Goal: Check status: Check status

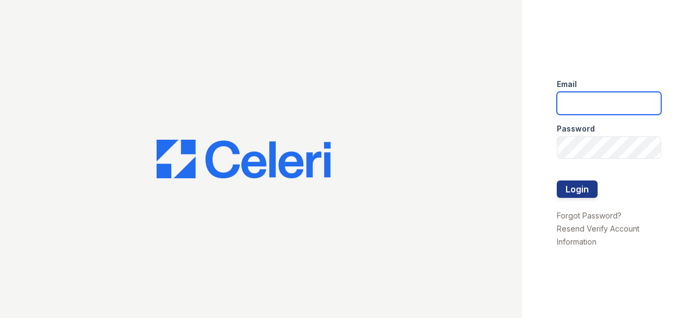
click at [609, 107] on input "email" at bounding box center [609, 103] width 104 height 23
type input "[EMAIL_ADDRESS][DOMAIN_NAME]"
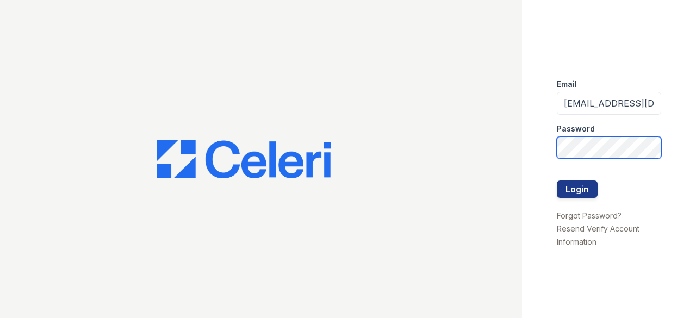
click at [557, 181] on button "Login" at bounding box center [577, 189] width 41 height 17
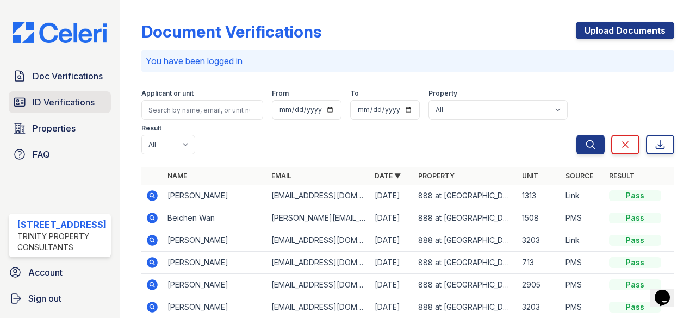
click at [76, 99] on span "ID Verifications" at bounding box center [64, 102] width 62 height 13
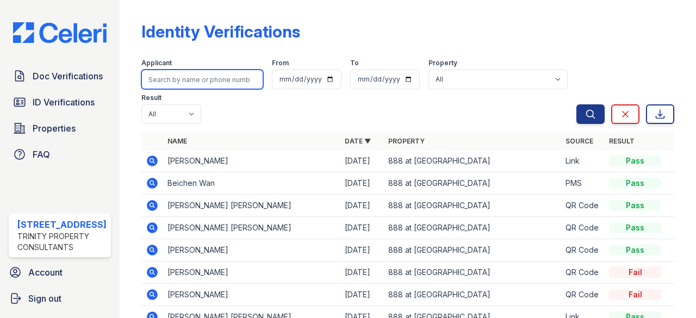
click at [191, 85] on input "search" at bounding box center [202, 80] width 122 height 20
type input "y"
type input "yearin"
click at [576, 104] on button "Search" at bounding box center [590, 114] width 28 height 20
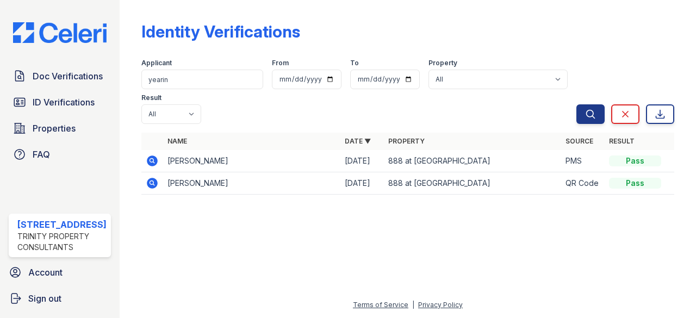
click at [151, 163] on icon at bounding box center [152, 160] width 11 height 11
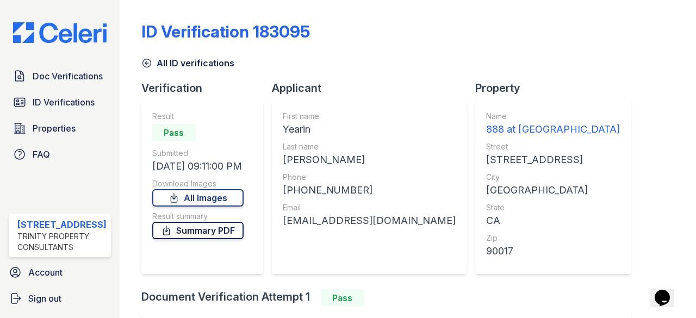
scroll to position [147, 0]
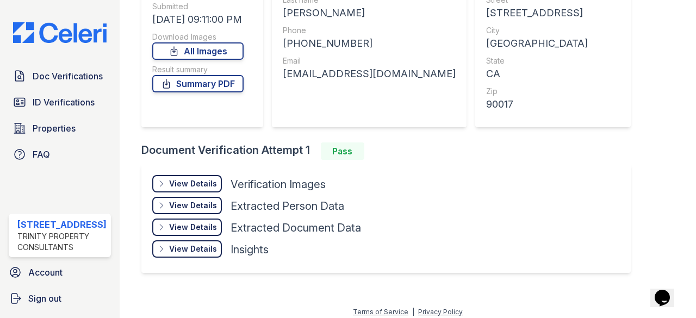
click at [188, 182] on div "View Details" at bounding box center [193, 183] width 48 height 11
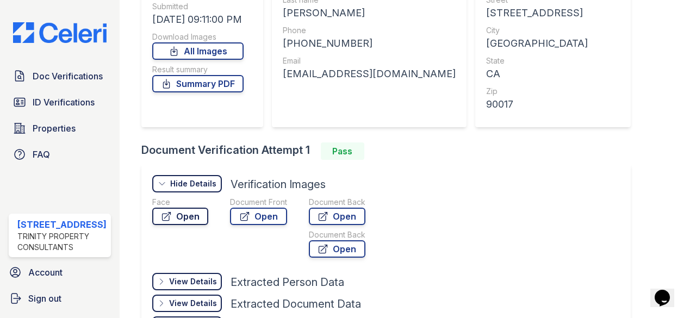
click at [179, 215] on link "Open" at bounding box center [180, 216] width 56 height 17
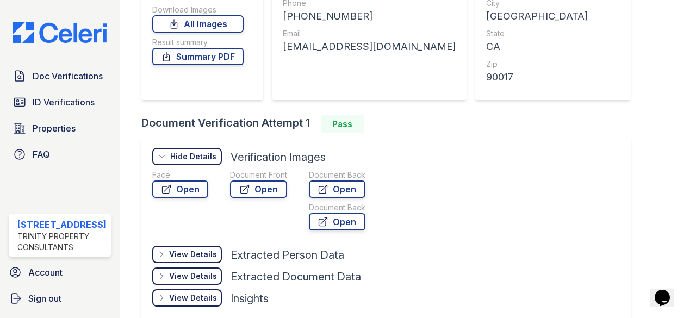
click at [269, 201] on div "Document Front Open" at bounding box center [258, 202] width 57 height 65
click at [266, 192] on link "Open" at bounding box center [258, 189] width 57 height 17
